Goal: Check status: Check status

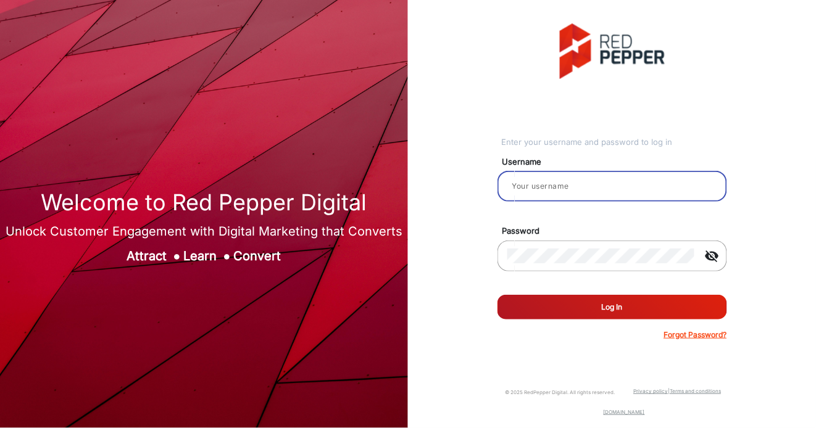
click at [533, 186] on input "email" at bounding box center [612, 186] width 210 height 15
type input "hamish"
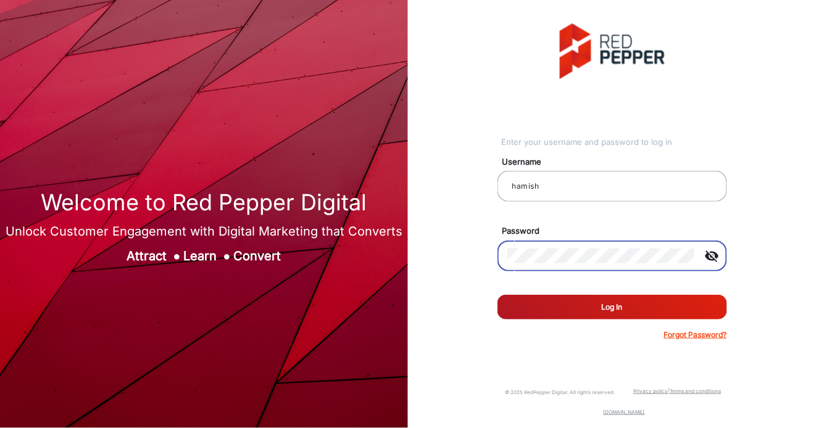
click at [624, 309] on button "Log In" at bounding box center [612, 307] width 230 height 25
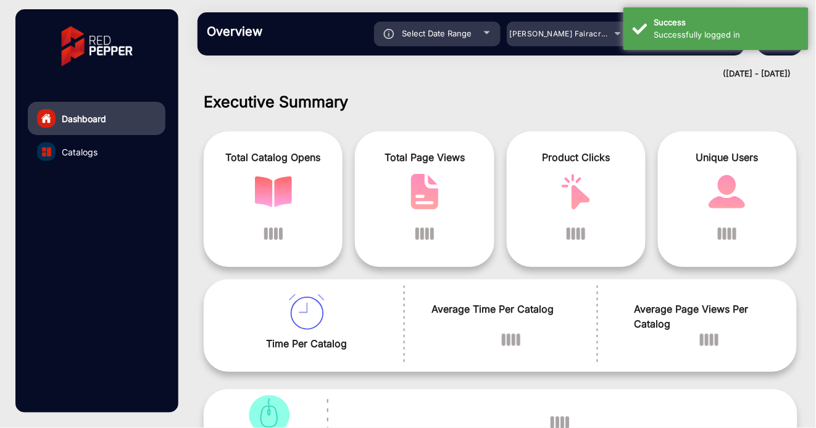
scroll to position [9, 0]
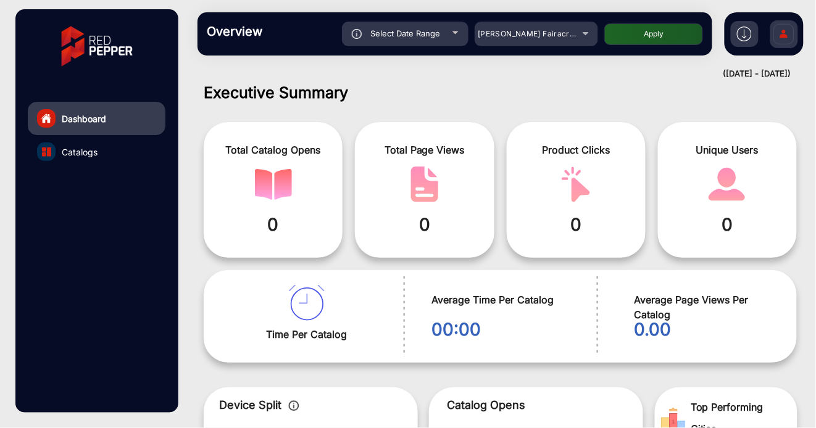
click at [456, 33] on div at bounding box center [455, 32] width 6 height 3
click at [571, 34] on div "[PERSON_NAME] Fairacre Farms" at bounding box center [527, 34] width 99 height 15
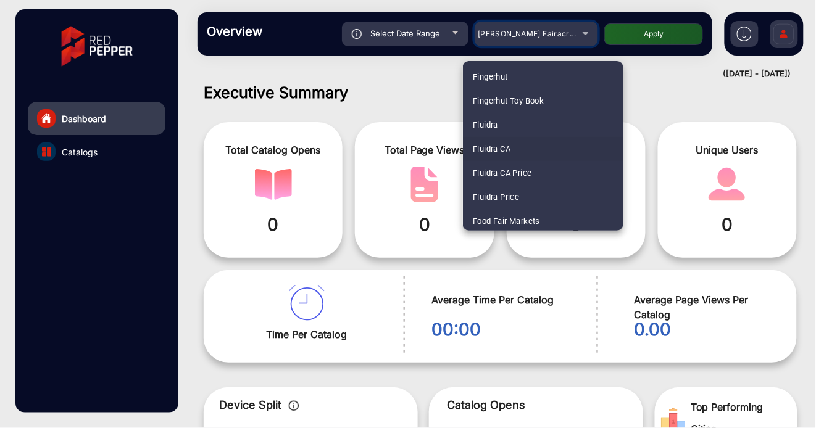
scroll to position [1345, 0]
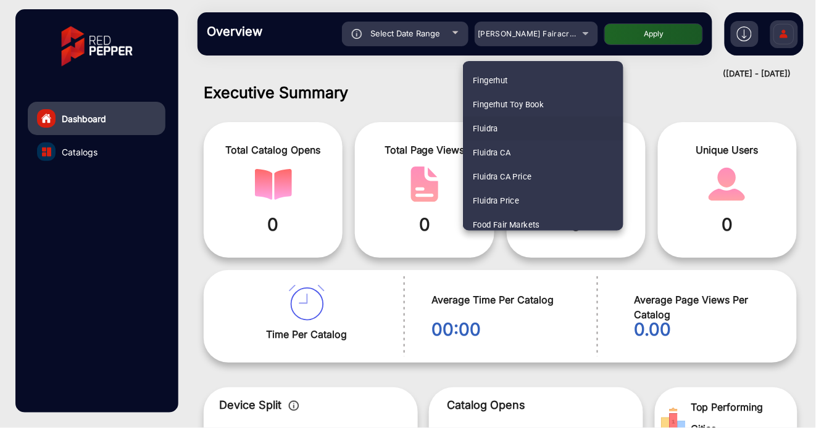
click at [484, 128] on span "Fluidra" at bounding box center [485, 129] width 25 height 24
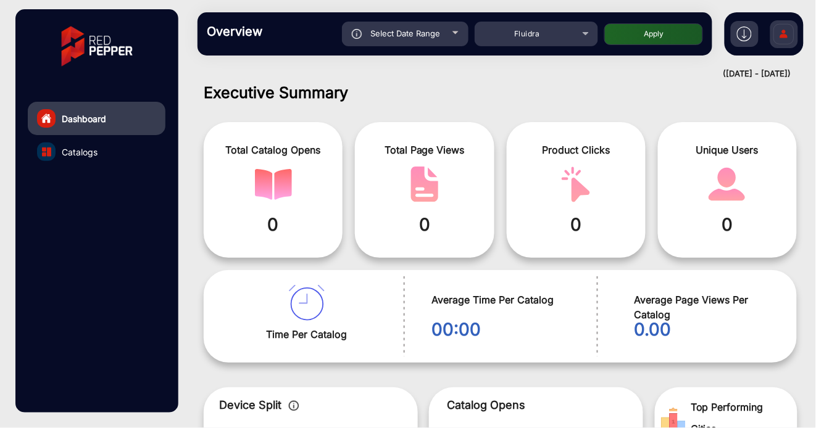
click at [457, 35] on div "Select Date Range" at bounding box center [405, 34] width 126 height 25
type input "[DATE]"
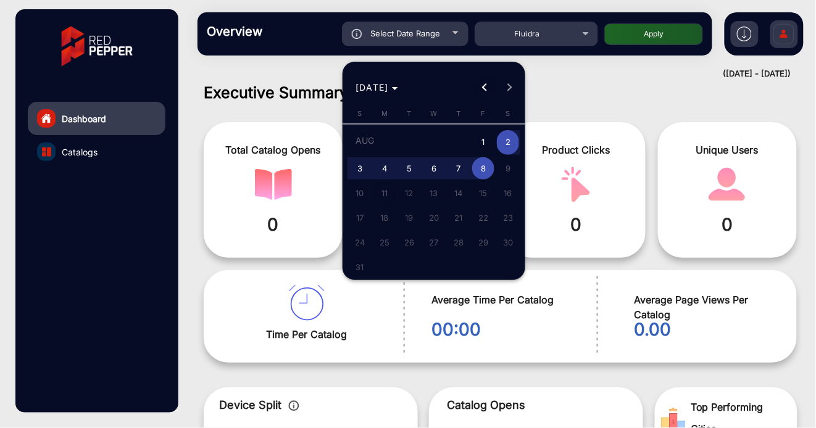
click at [485, 88] on button "Previous month" at bounding box center [485, 87] width 25 height 25
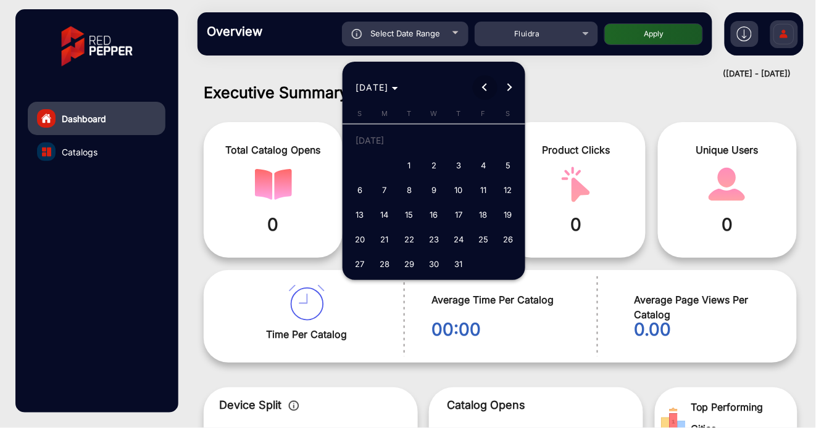
click at [485, 88] on button "Previous month" at bounding box center [485, 87] width 25 height 25
click at [362, 168] on span "1" at bounding box center [360, 165] width 22 height 22
type input "[DATE]"
click at [507, 91] on span "Next month" at bounding box center [509, 87] width 25 height 25
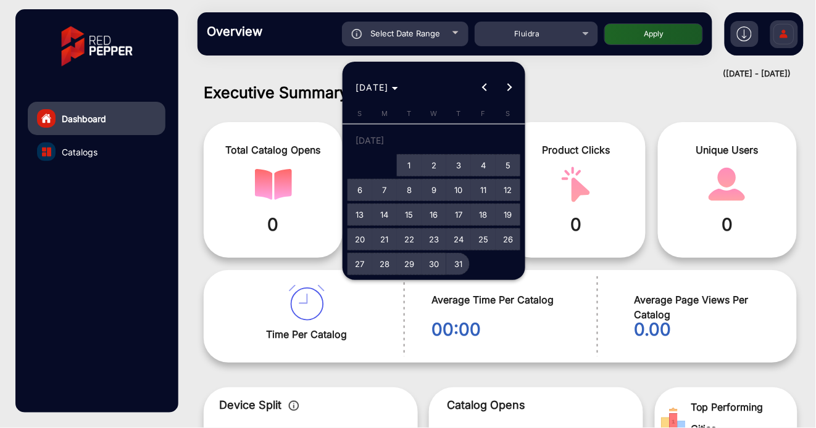
click at [467, 263] on span "31" at bounding box center [458, 264] width 22 height 22
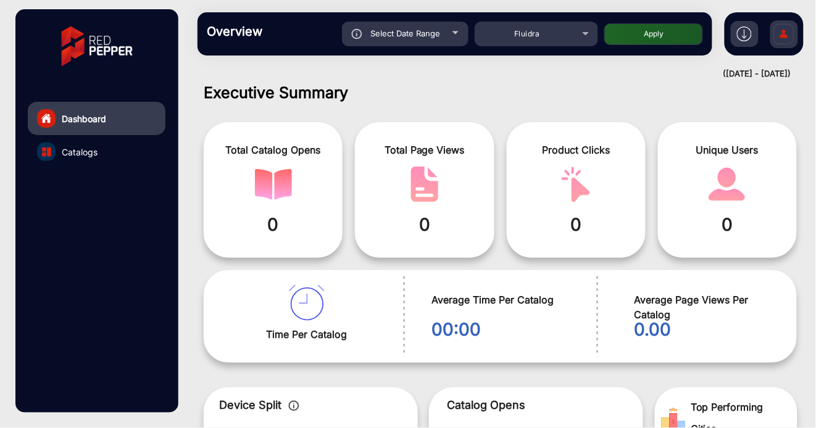
type input "[DATE]"
click at [665, 35] on button "Apply" at bounding box center [653, 34] width 99 height 22
type input "[DATE]"
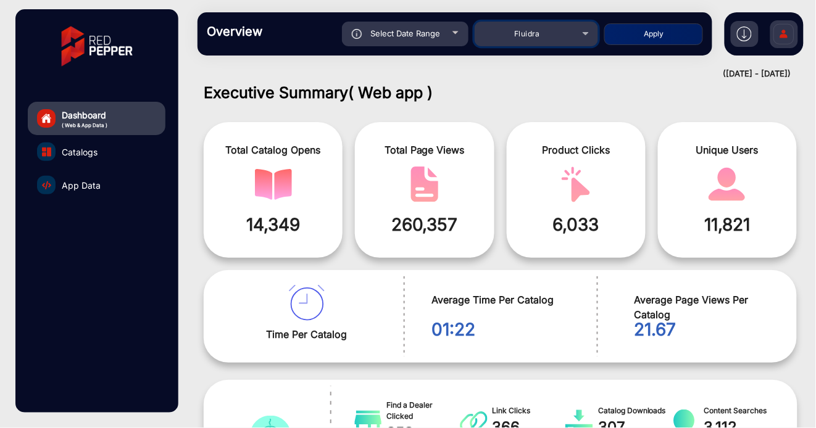
click at [587, 35] on div "Fluidra" at bounding box center [535, 34] width 123 height 15
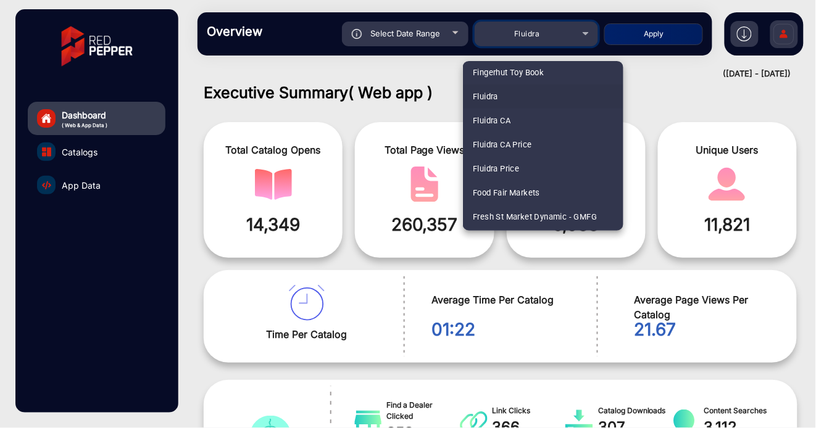
scroll to position [1377, 0]
click at [510, 122] on span "Fluidra CA" at bounding box center [492, 121] width 38 height 24
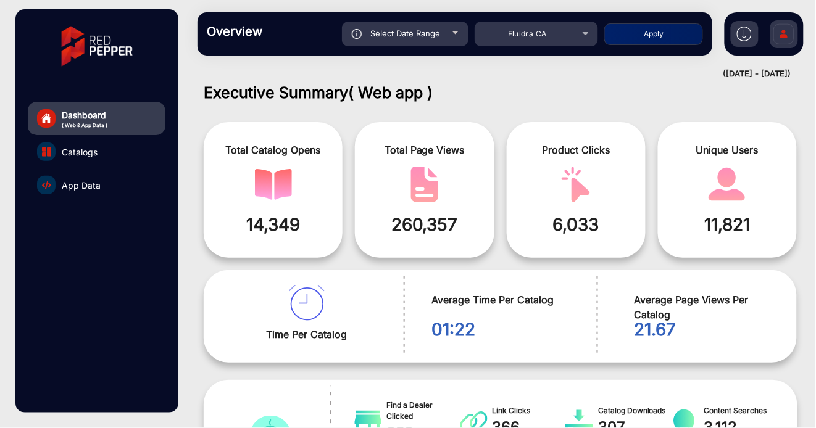
click at [650, 32] on button "Apply" at bounding box center [653, 34] width 99 height 22
type input "[DATE]"
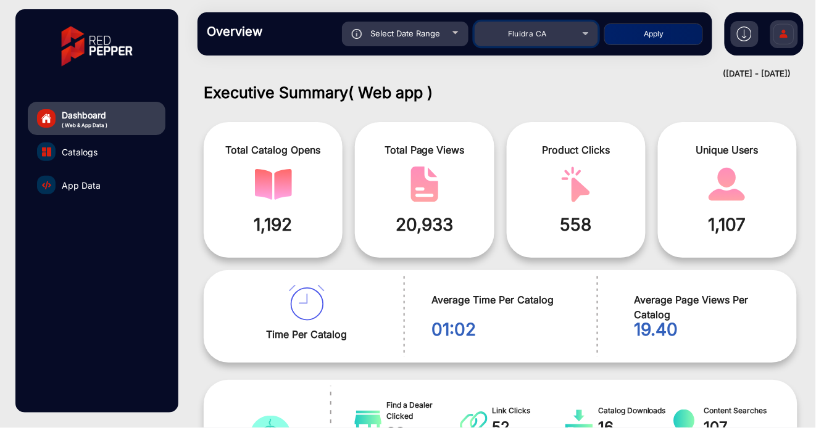
click at [585, 31] on div "Fluidra CA" at bounding box center [535, 34] width 123 height 15
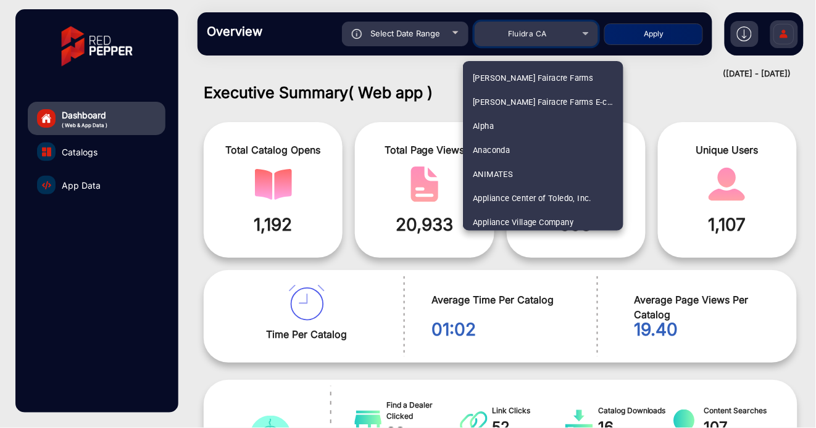
scroll to position [1279, 0]
